Goal: Find specific page/section: Find specific page/section

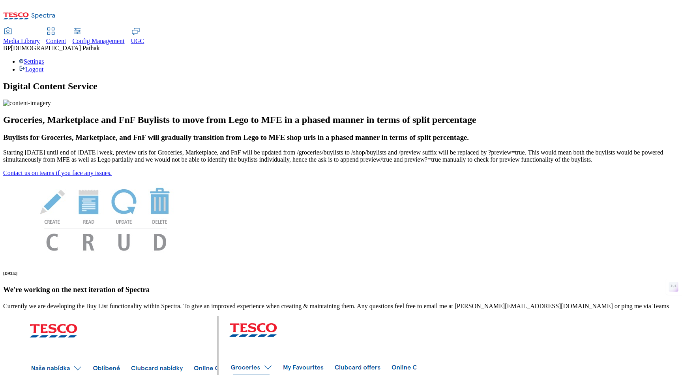
click at [66, 38] on span "Content" at bounding box center [56, 41] width 20 height 7
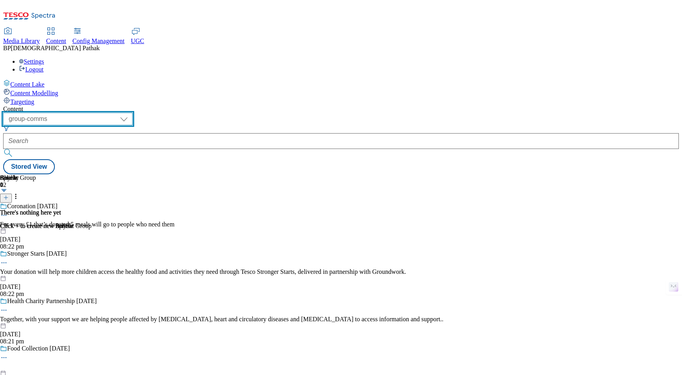
click at [133, 113] on select "dotcom-cz dotcom-hu dotcom-sk fnf-uk ghs-roi ghs-uk group-comms ighs-cz ighs-hu…" at bounding box center [68, 119] width 130 height 13
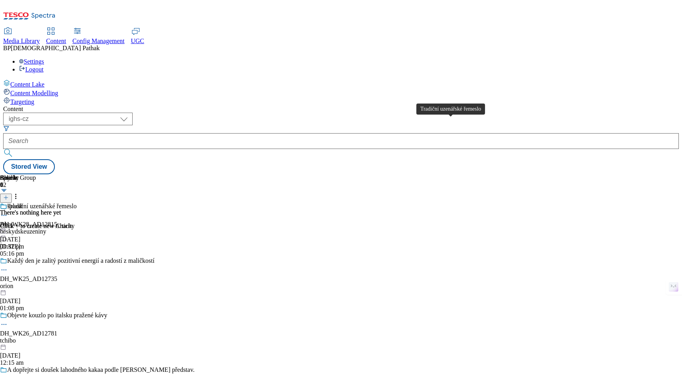
click at [77, 203] on span "Tradiční uzenářské řemeslo" at bounding box center [42, 207] width 70 height 9
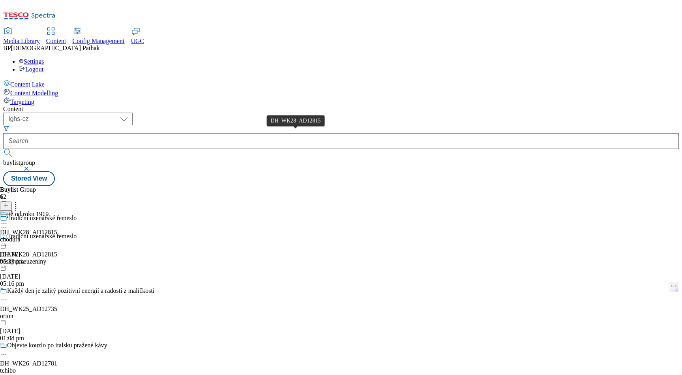
click at [57, 229] on span "DH_WK28_AD12815" at bounding box center [28, 232] width 57 height 7
click at [57, 236] on div "chodura" at bounding box center [28, 239] width 57 height 7
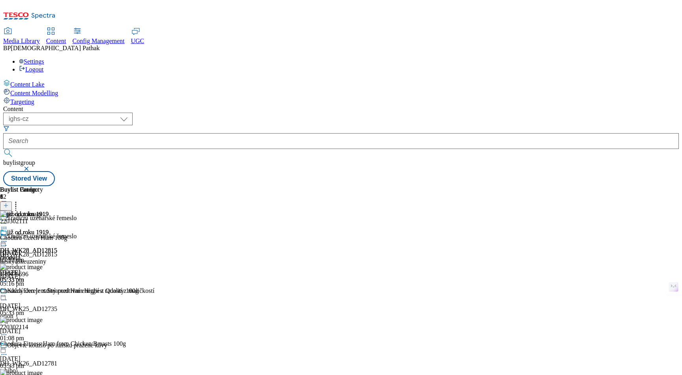
scroll to position [203, 0]
click at [57, 305] on div "DH_WK25_AD12735" at bounding box center [28, 308] width 57 height 7
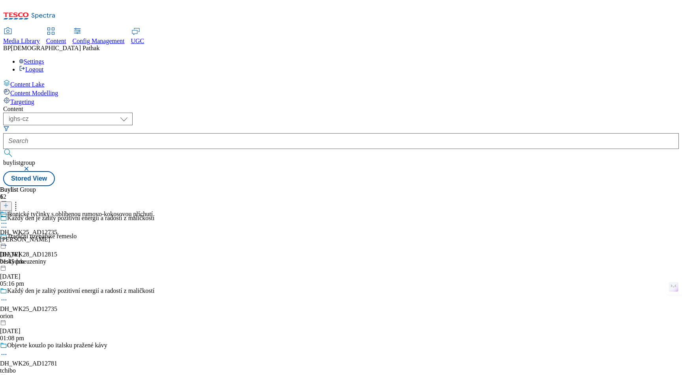
click at [153, 210] on div "Ikonické tyčinky s oblíbenou rumovo-kokosovou příchutí DH_WK25_AD12735 margot 1…" at bounding box center [76, 237] width 153 height 54
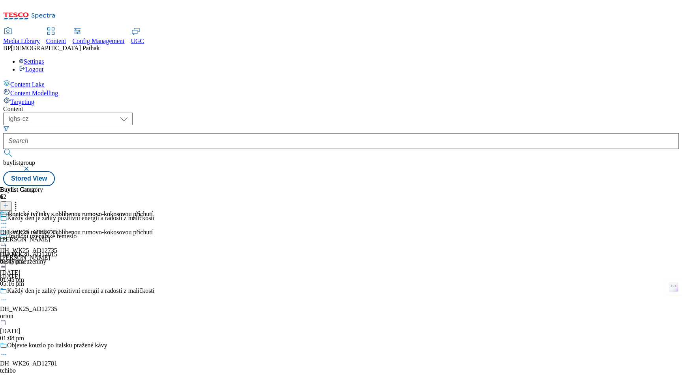
click at [153, 236] on div "margot" at bounding box center [76, 239] width 153 height 7
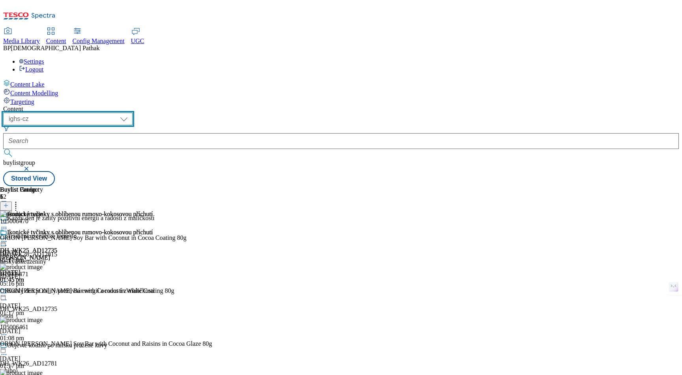
click at [133, 113] on select "dotcom-cz dotcom-hu dotcom-sk fnf-uk ghs-roi ghs-uk group-comms ighs-cz ighs-hu…" at bounding box center [68, 119] width 130 height 13
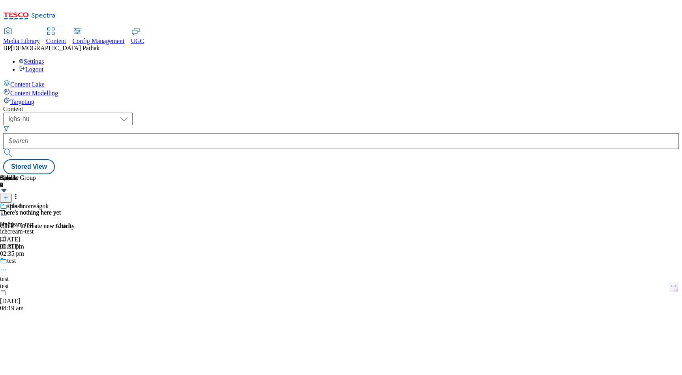
click at [49, 174] on div "Buylist Group" at bounding box center [24, 177] width 49 height 7
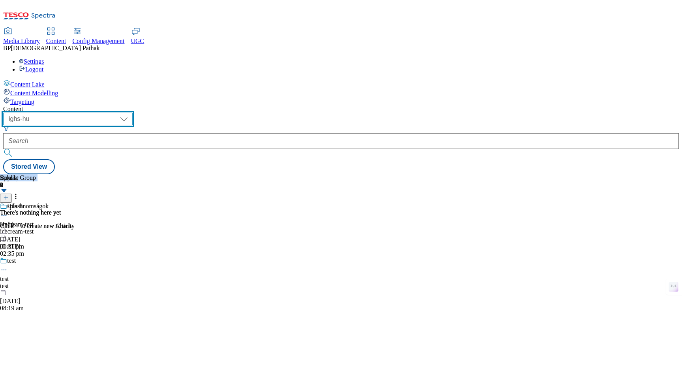
click at [133, 113] on select "dotcom-cz dotcom-hu dotcom-sk fnf-uk ghs-roi ghs-uk group-comms ighs-cz ighs-hu…" at bounding box center [68, 119] width 130 height 13
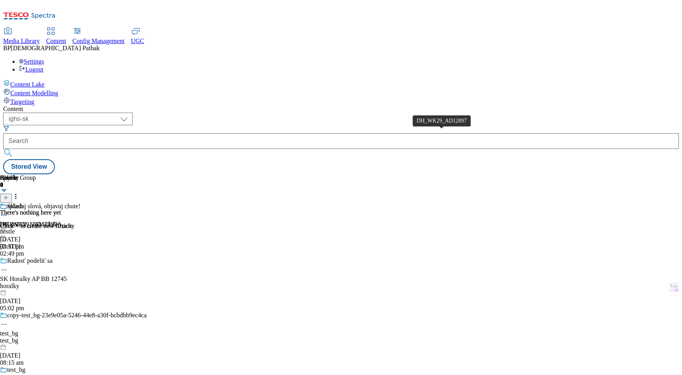
click at [57, 221] on span "DH_WK29_AD12897" at bounding box center [28, 224] width 57 height 7
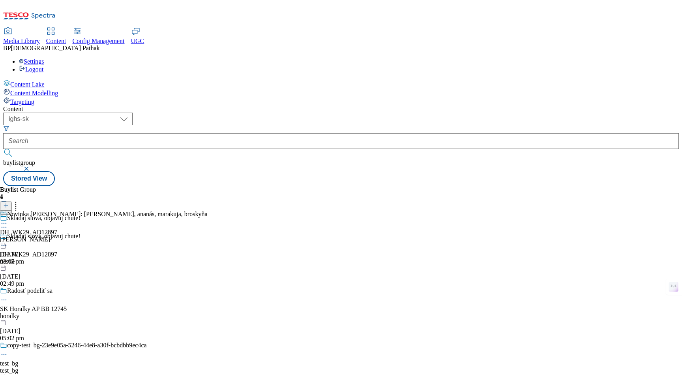
click at [208, 236] on div "jojo" at bounding box center [104, 239] width 208 height 7
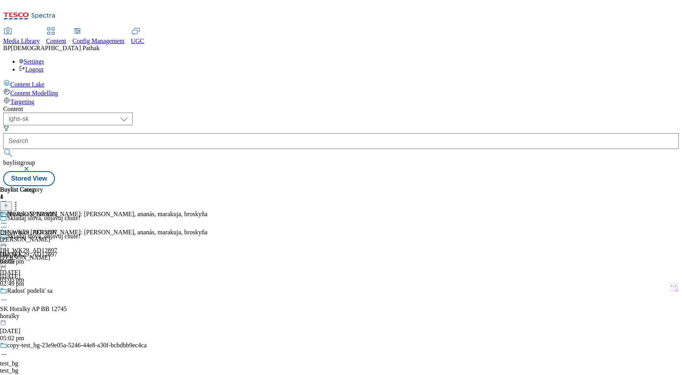
click at [57, 236] on div "jojo" at bounding box center [28, 239] width 57 height 7
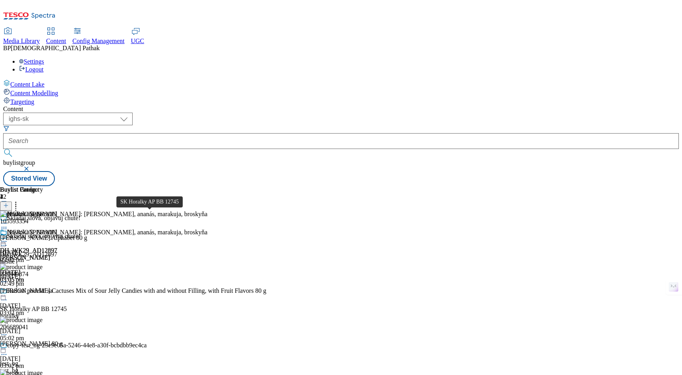
click at [147, 312] on div "horalky" at bounding box center [73, 315] width 147 height 7
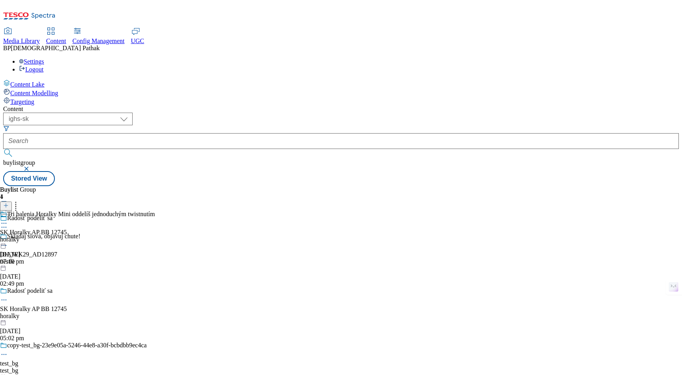
click at [147, 342] on div "copy-test_bg-23e9e05a-5246-44e8-a30f-bcbdbb9ec4ca" at bounding box center [73, 351] width 147 height 18
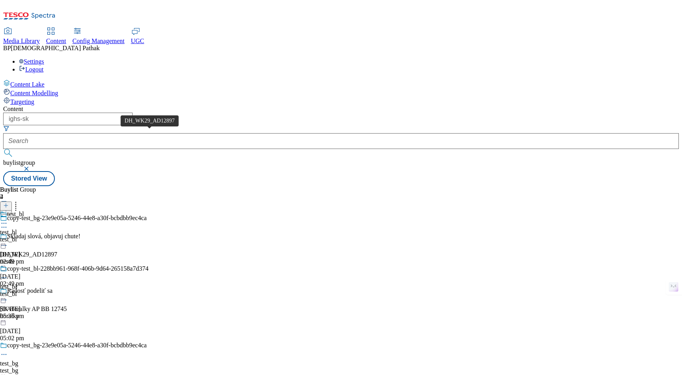
click at [57, 251] on span "DH_WK29_AD12897" at bounding box center [28, 254] width 57 height 7
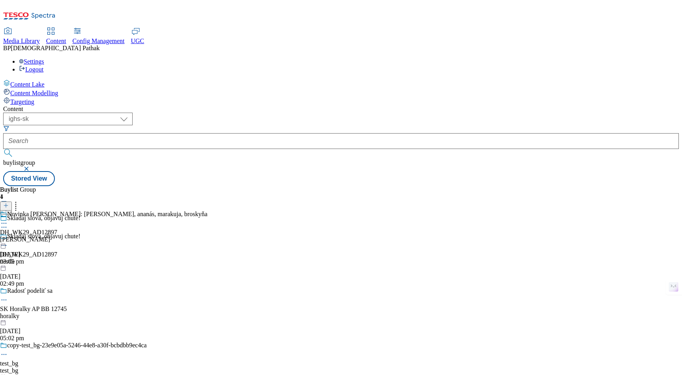
click at [105, 105] on div "Content" at bounding box center [341, 108] width 676 height 7
click at [115, 105] on div "Content" at bounding box center [341, 108] width 676 height 7
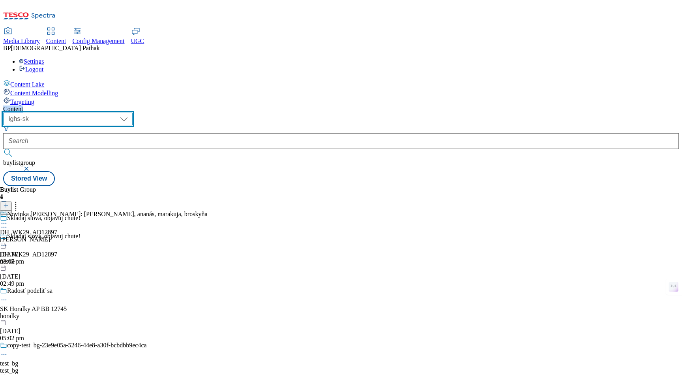
click at [133, 113] on select "dotcom-cz dotcom-hu dotcom-sk fnf-uk ghs-roi ghs-uk group-comms ighs-cz ighs-hu…" at bounding box center [68, 119] width 130 height 13
select select "ighs-hu"
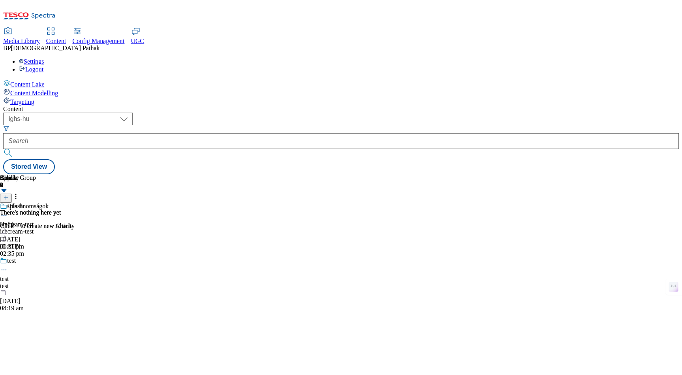
click at [34, 221] on span "icecream-test" at bounding box center [17, 224] width 34 height 7
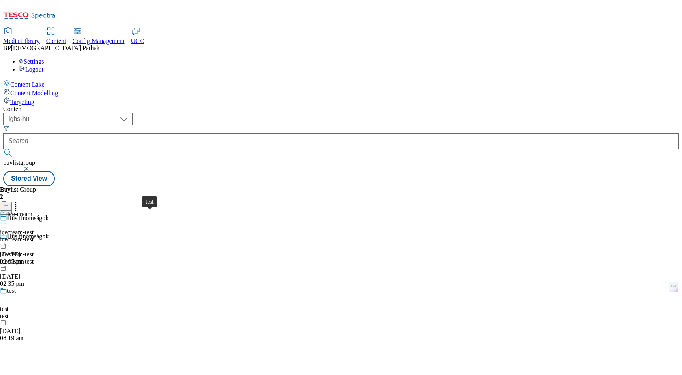
click at [9, 305] on div "test" at bounding box center [4, 308] width 9 height 7
click at [34, 251] on span "icecream-test" at bounding box center [17, 254] width 34 height 7
